Goal: Register for event/course

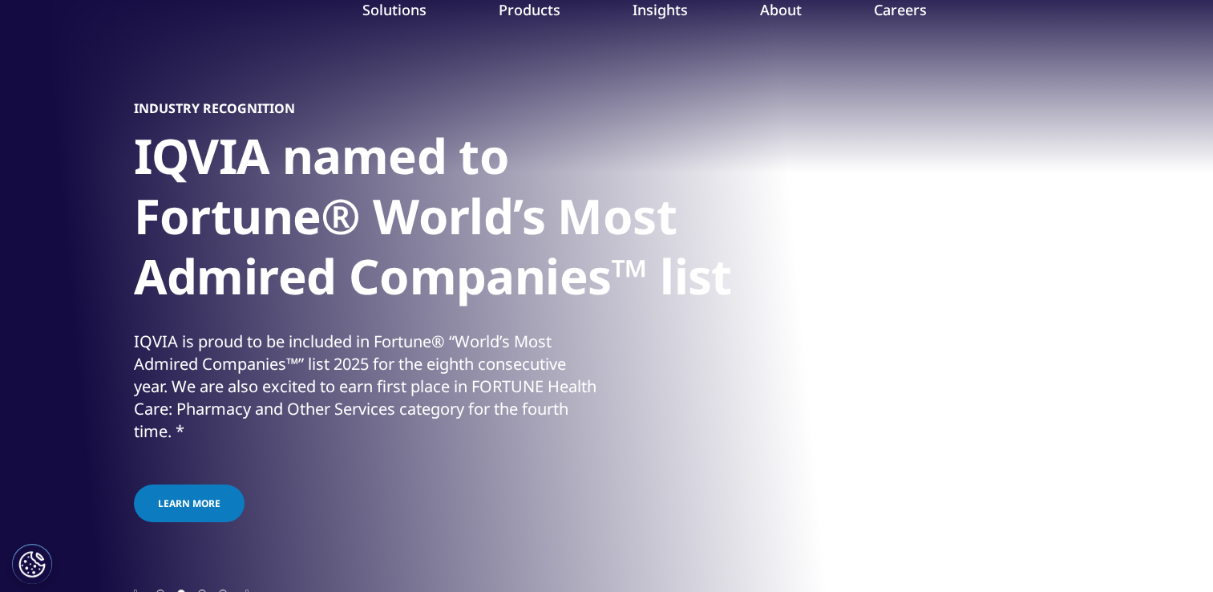
scroll to position [80, 0]
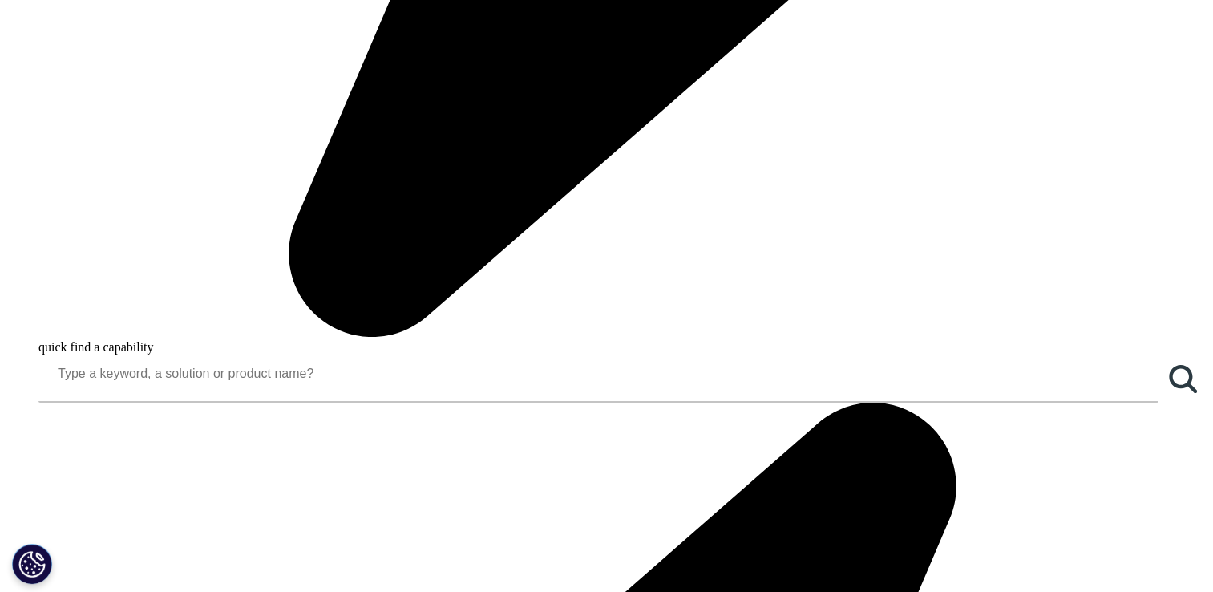
scroll to position [1389, 0]
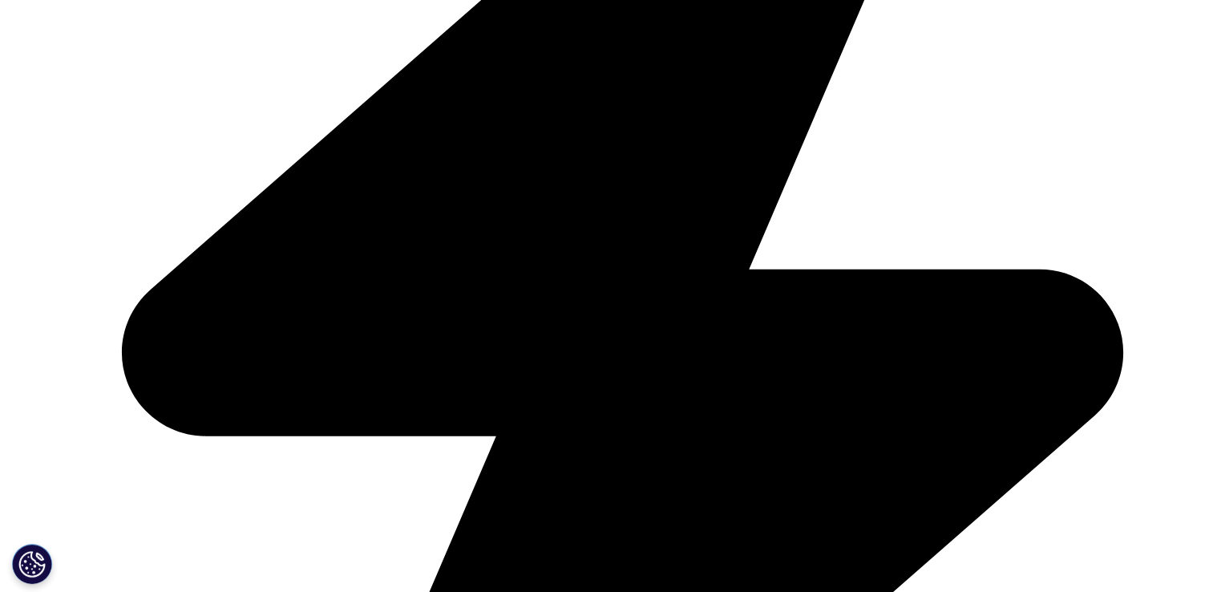
scroll to position [866, 0]
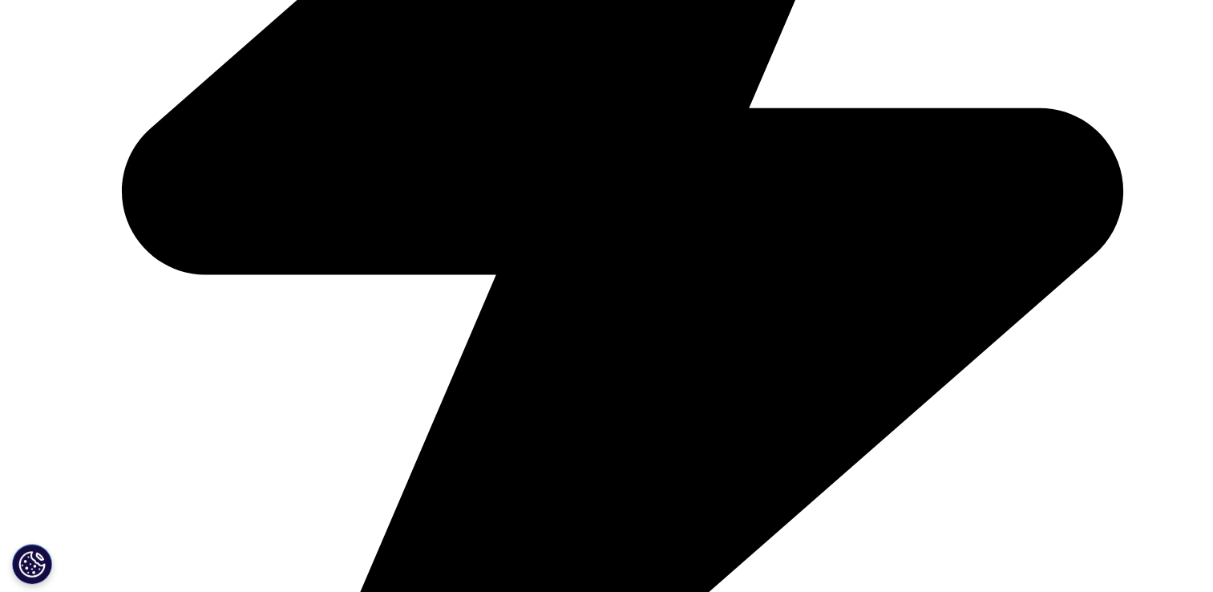
drag, startPoint x: 156, startPoint y: 188, endPoint x: 236, endPoint y: 201, distance: 81.3
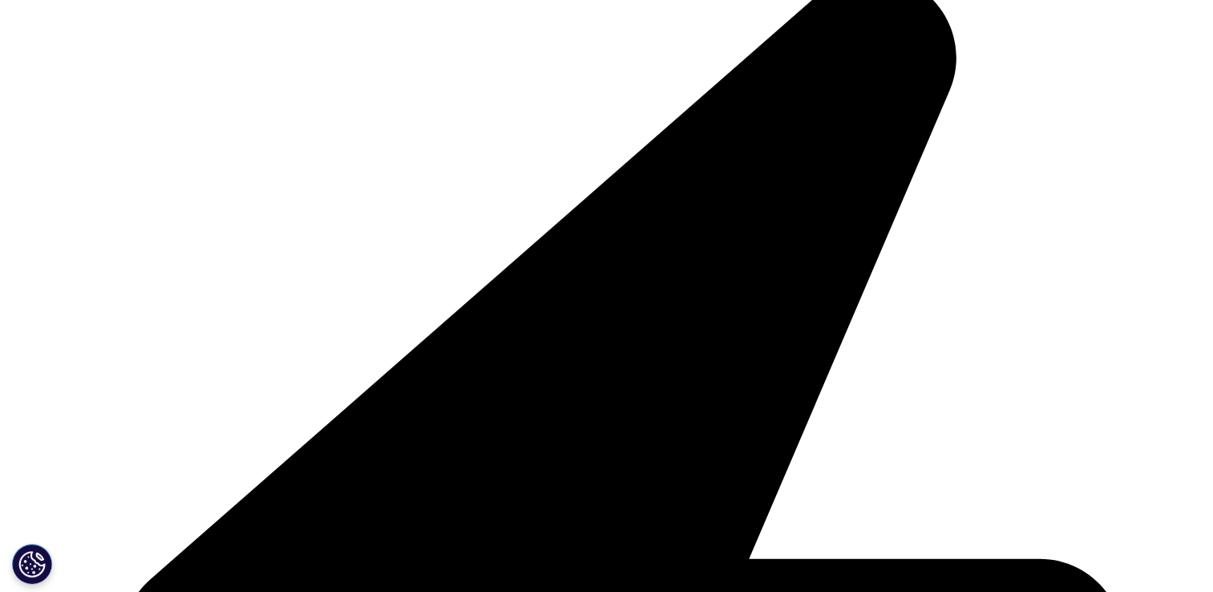
drag, startPoint x: 161, startPoint y: 194, endPoint x: 301, endPoint y: 220, distance: 142.6
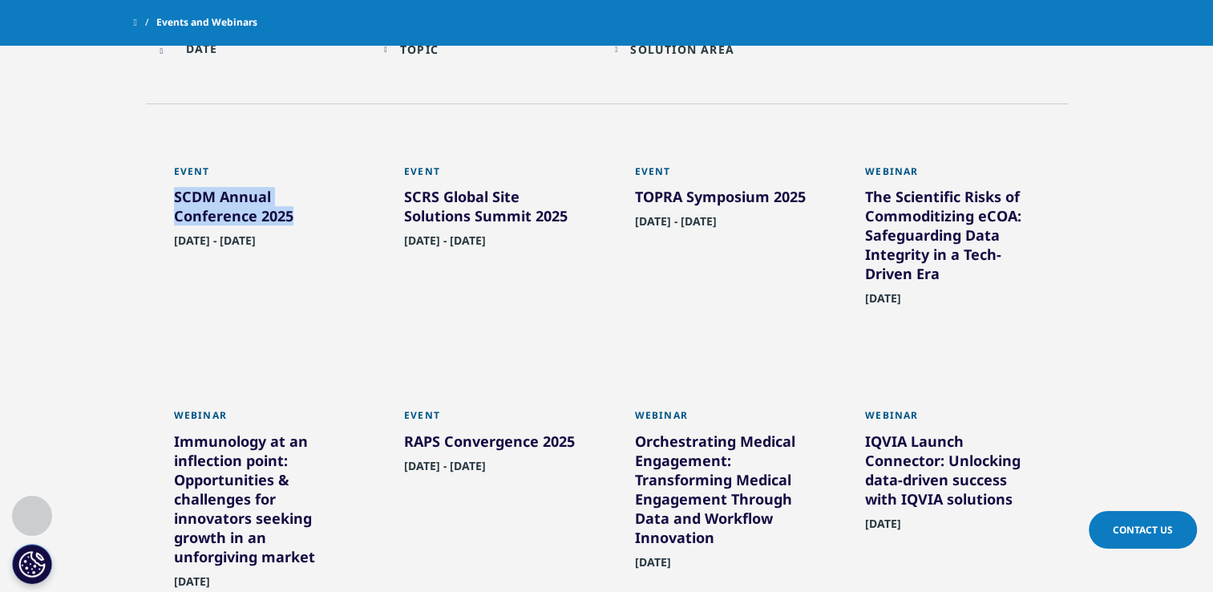
click at [301, 220] on div "Event SCDM Annual Conference 2025 September 27, 2025 - September 30, 2025 Learn…" at bounding box center [261, 250] width 207 height 220
copy div "SCDM Annual Conference 2025"
